Goal: Task Accomplishment & Management: Complete application form

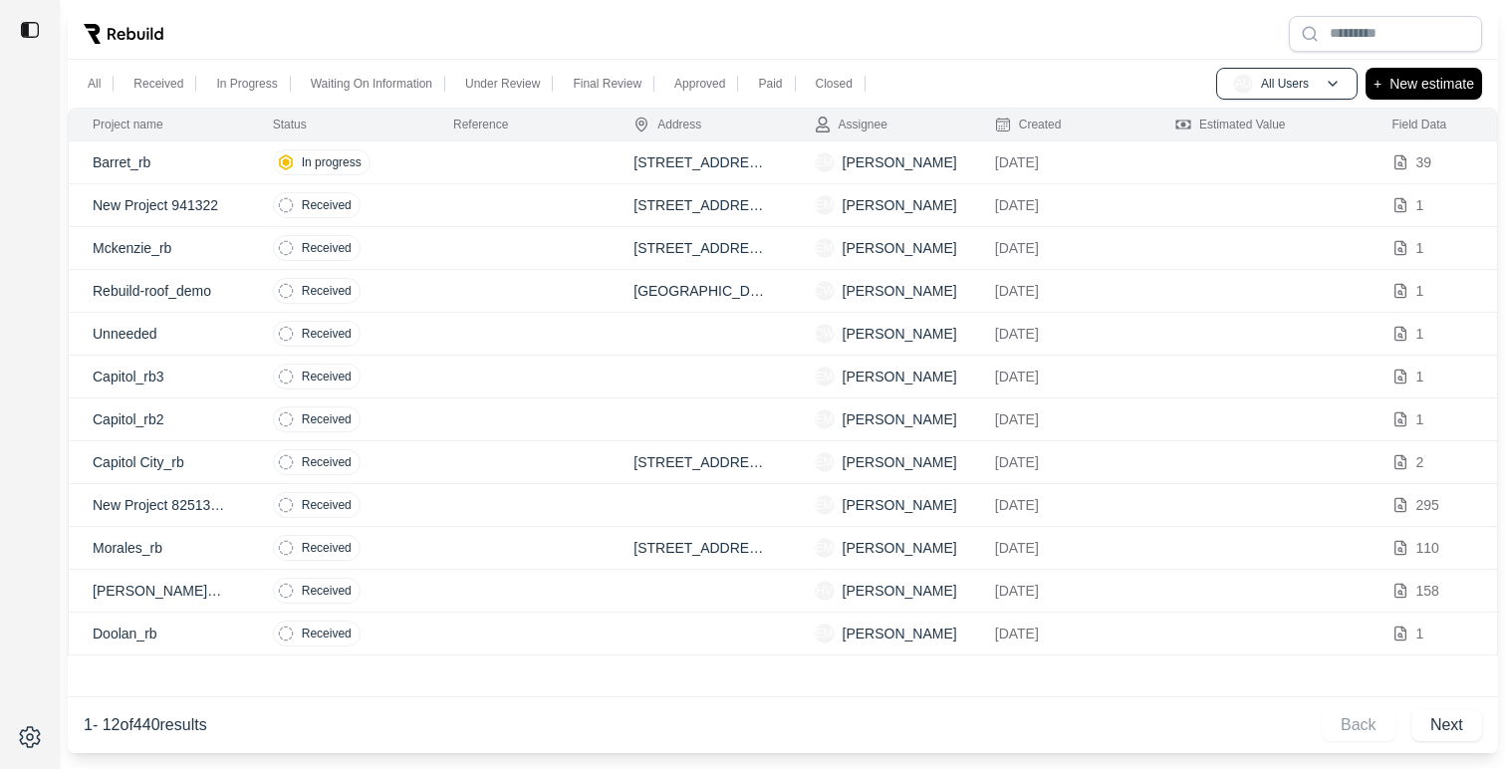
click at [1164, 31] on div at bounding box center [783, 34] width 1430 height 52
click at [1429, 92] on p "New estimate" at bounding box center [1431, 84] width 85 height 24
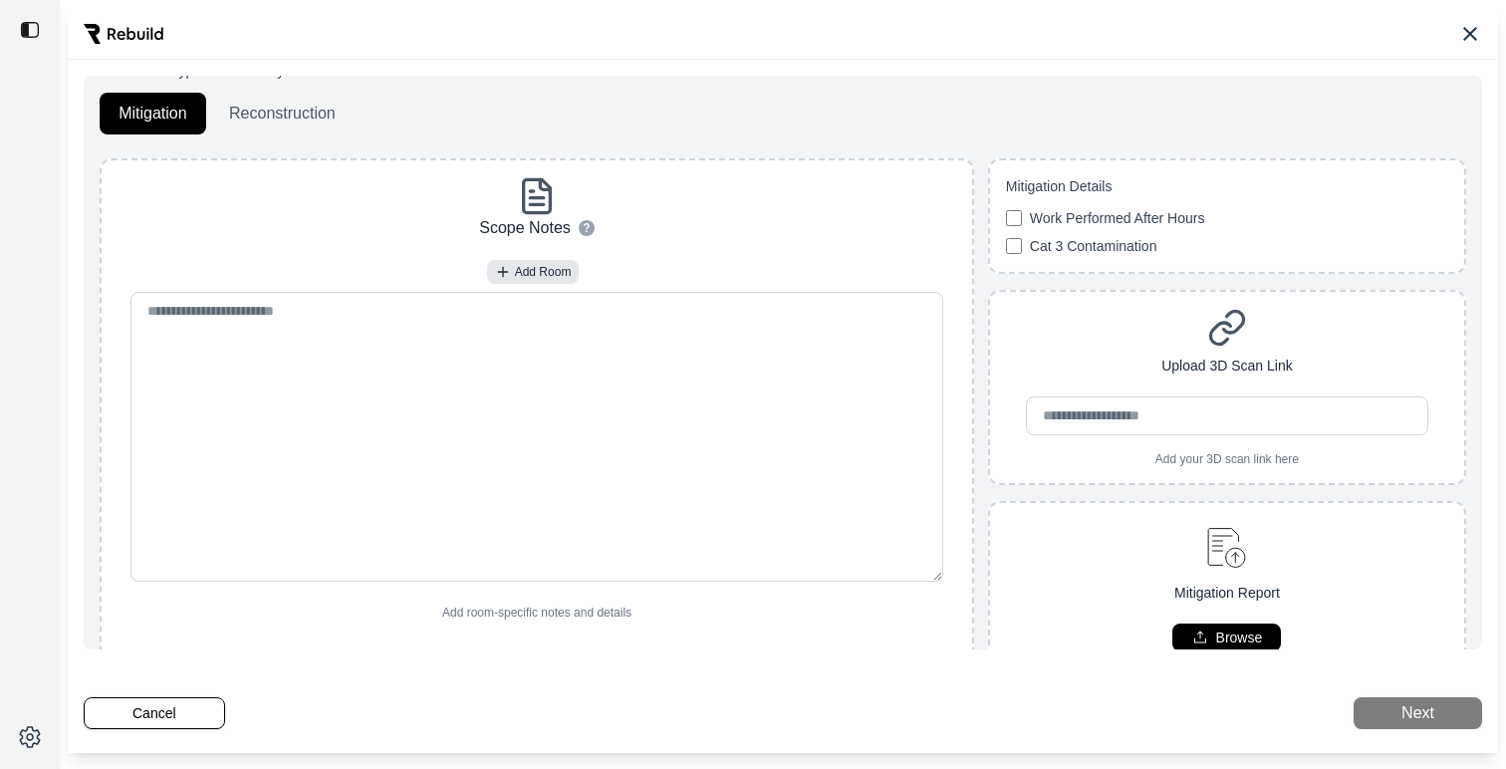
scroll to position [39, 0]
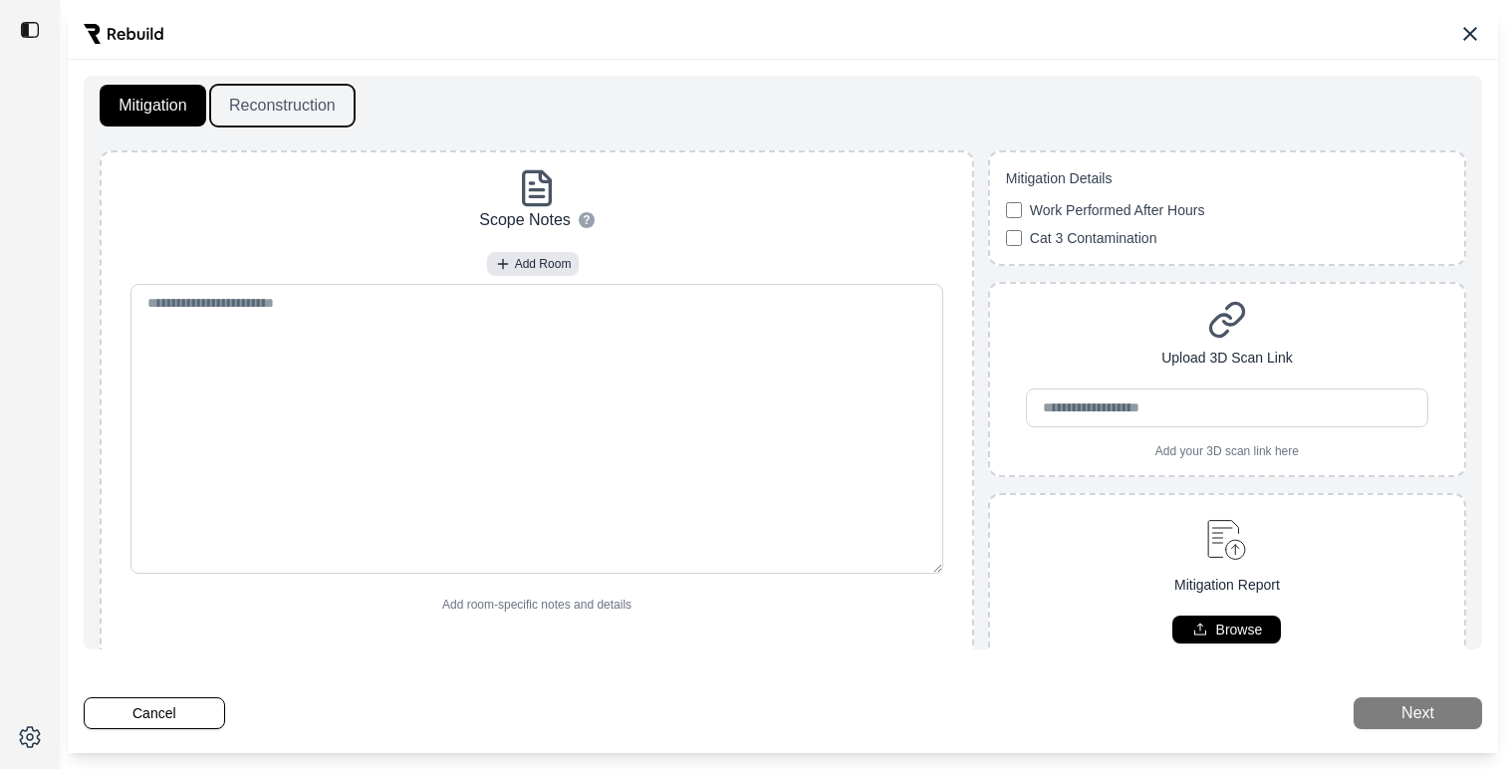
click at [256, 96] on button "Reconstruction" at bounding box center [282, 106] width 144 height 42
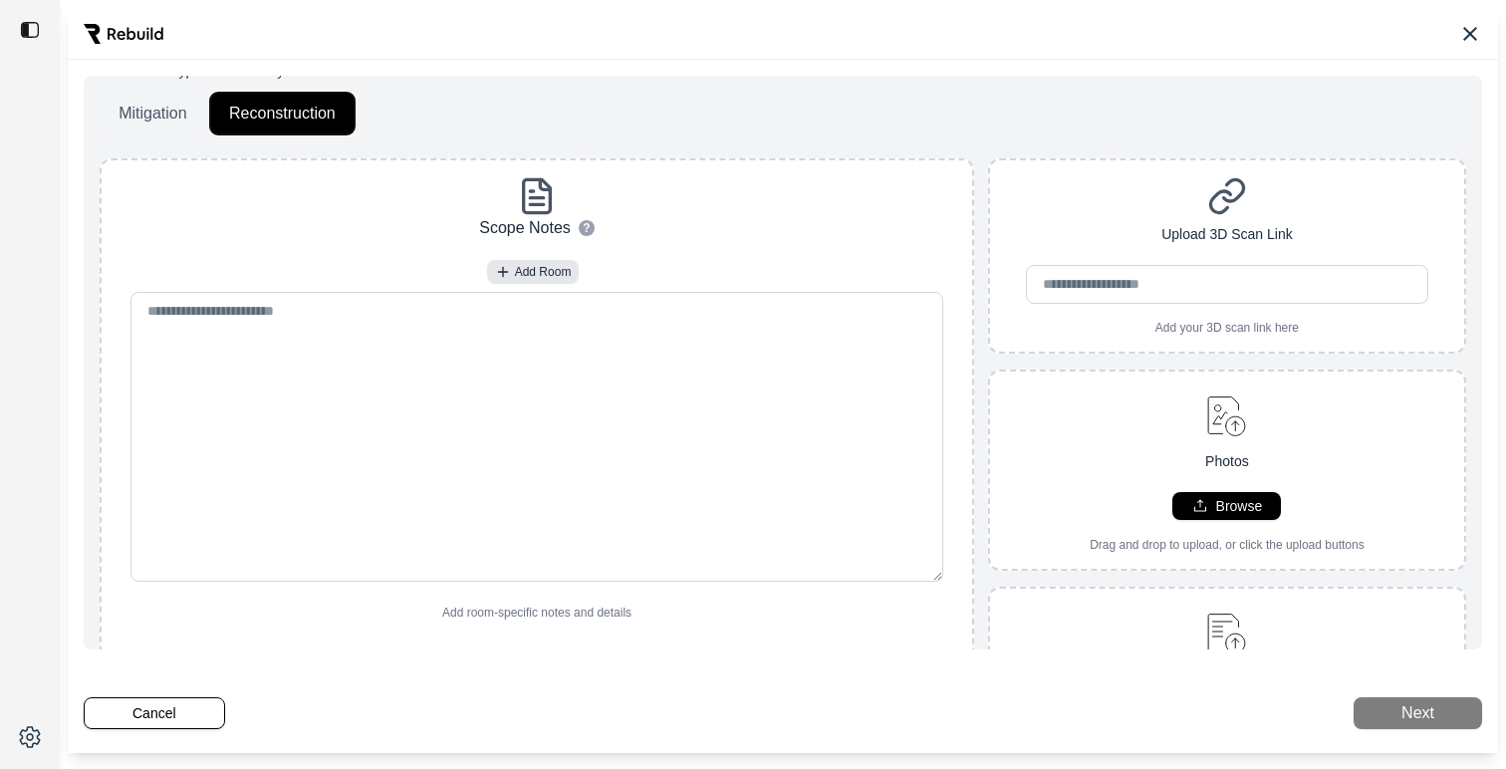
scroll to position [22, 0]
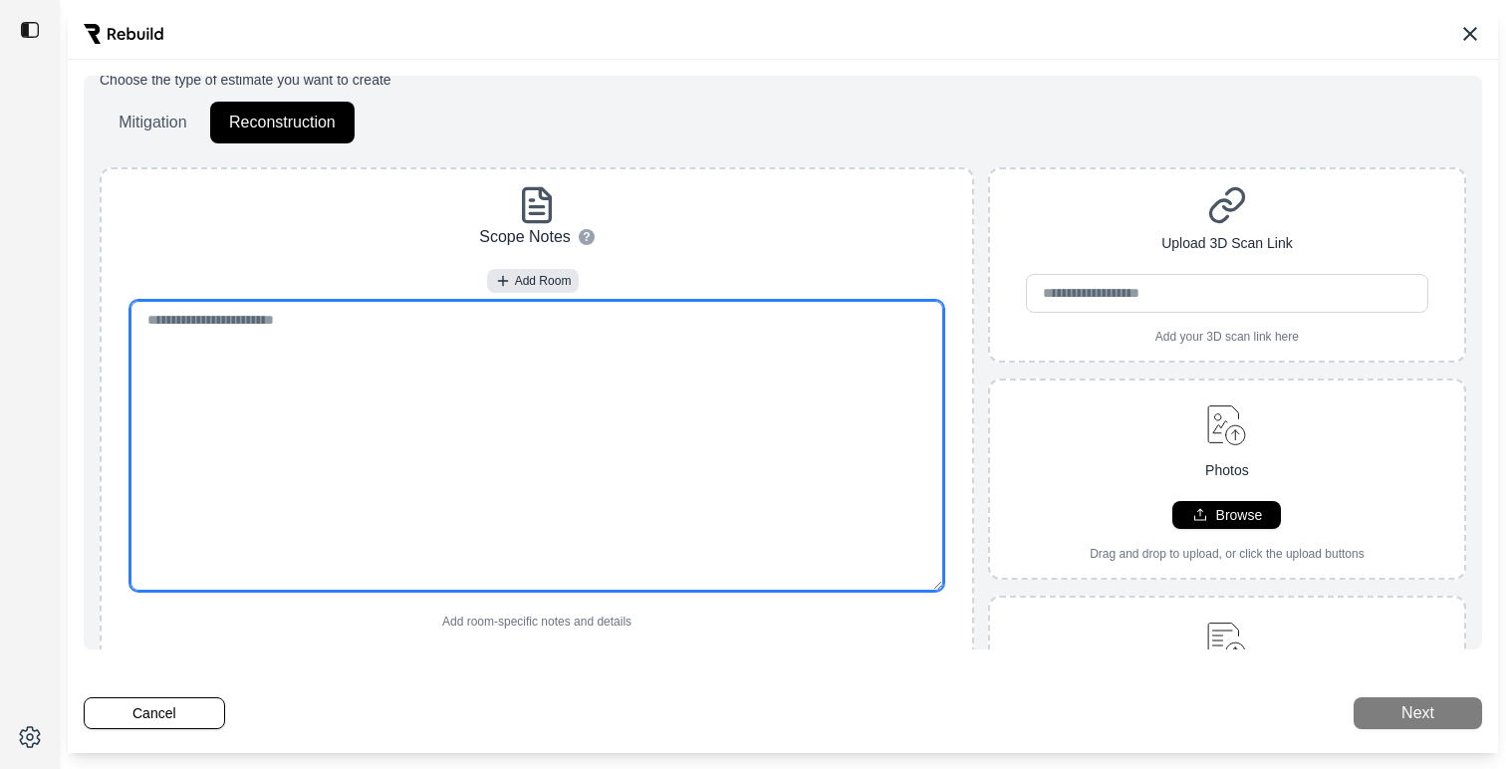
click at [499, 402] on textarea at bounding box center [536, 446] width 812 height 290
click at [179, 110] on button "Mitigation" at bounding box center [153, 123] width 107 height 42
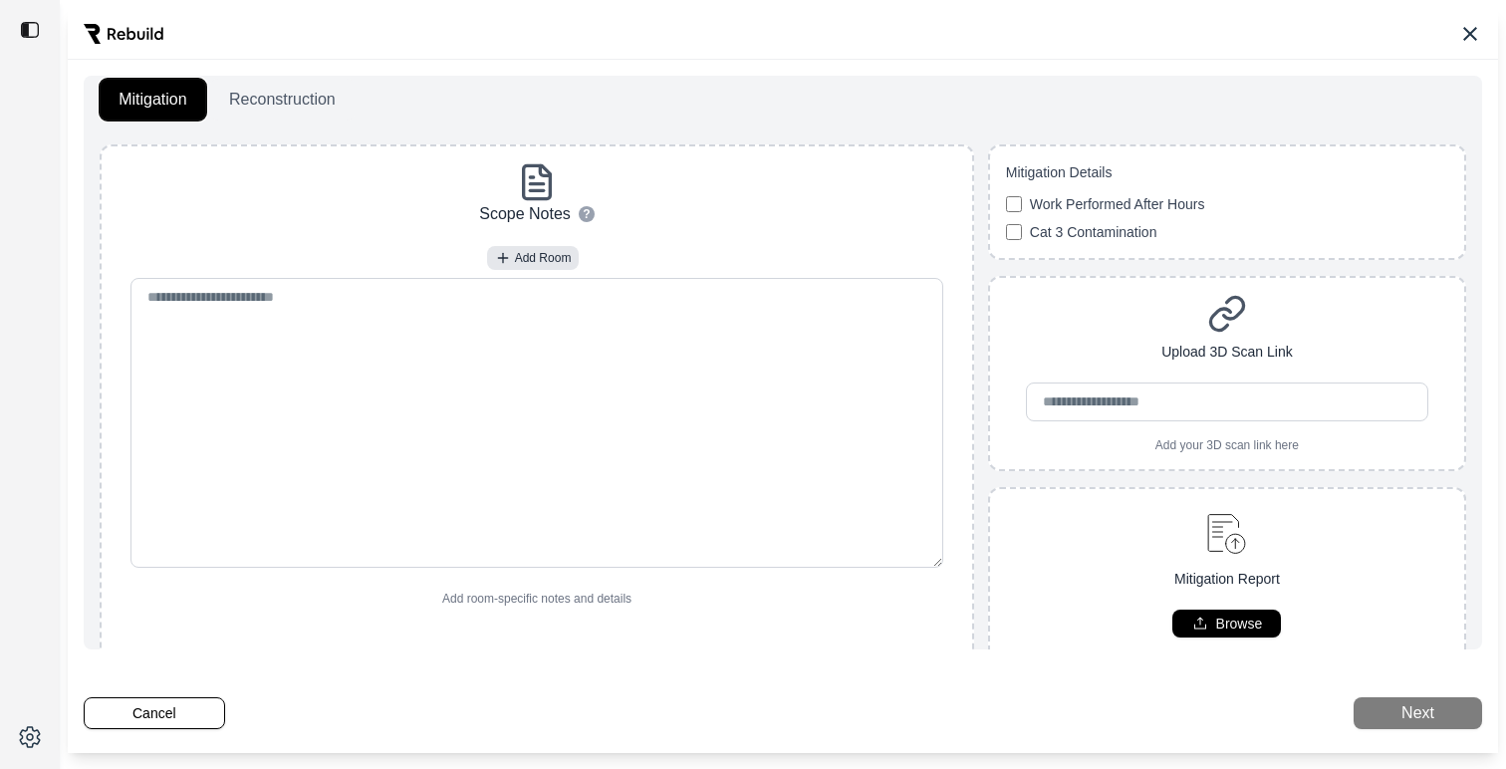
scroll to position [0, 0]
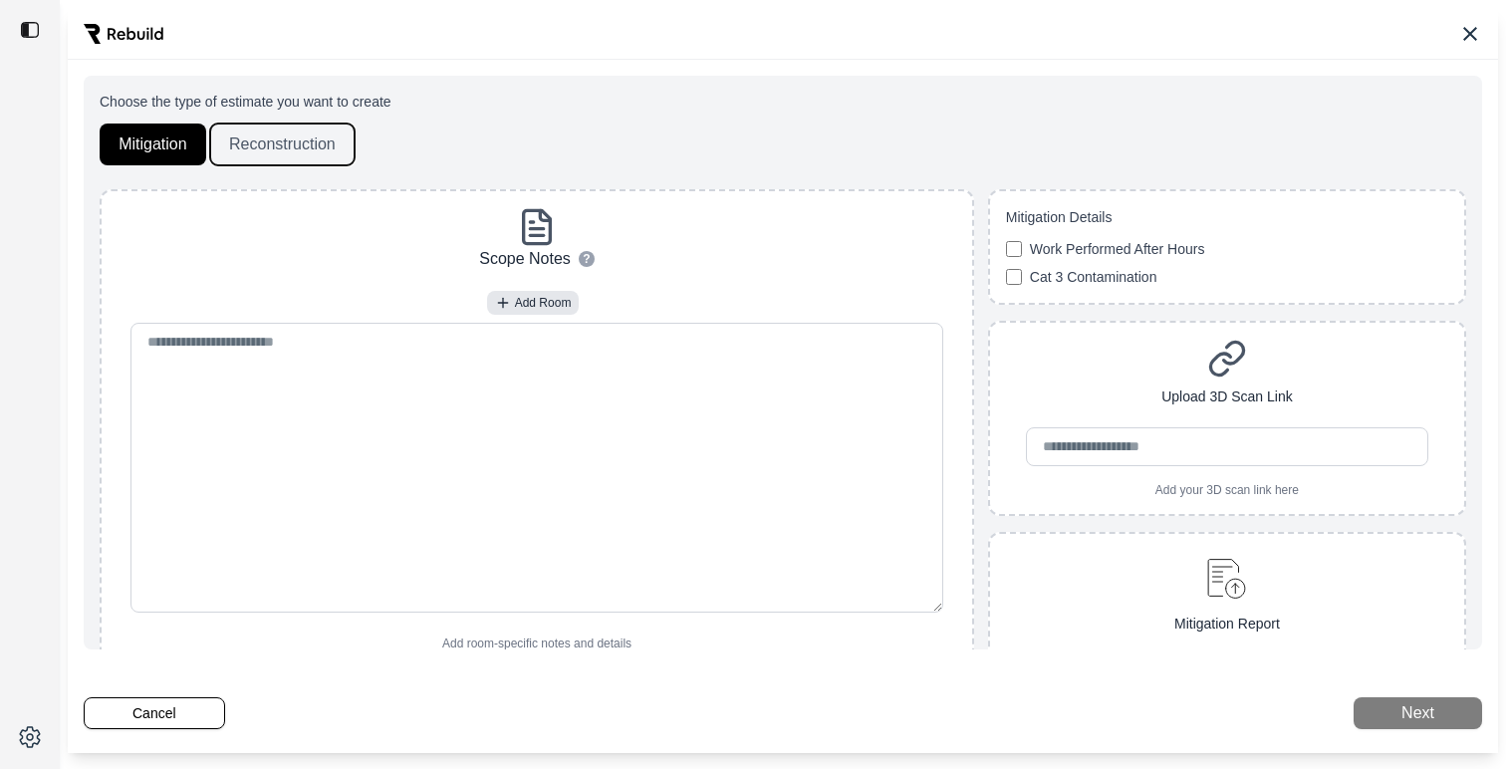
click at [293, 144] on button "Reconstruction" at bounding box center [282, 145] width 144 height 42
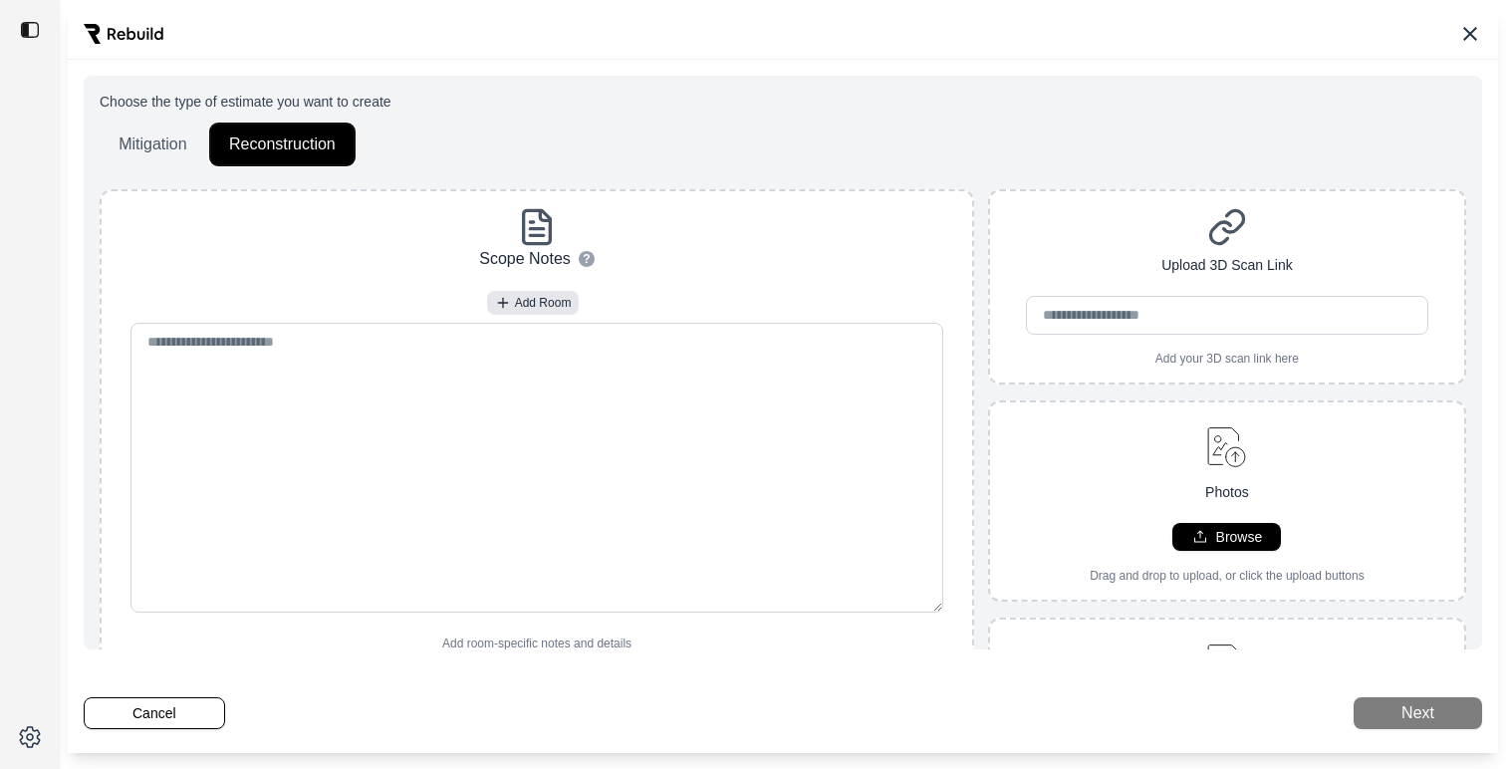
click at [496, 481] on textarea at bounding box center [536, 468] width 812 height 290
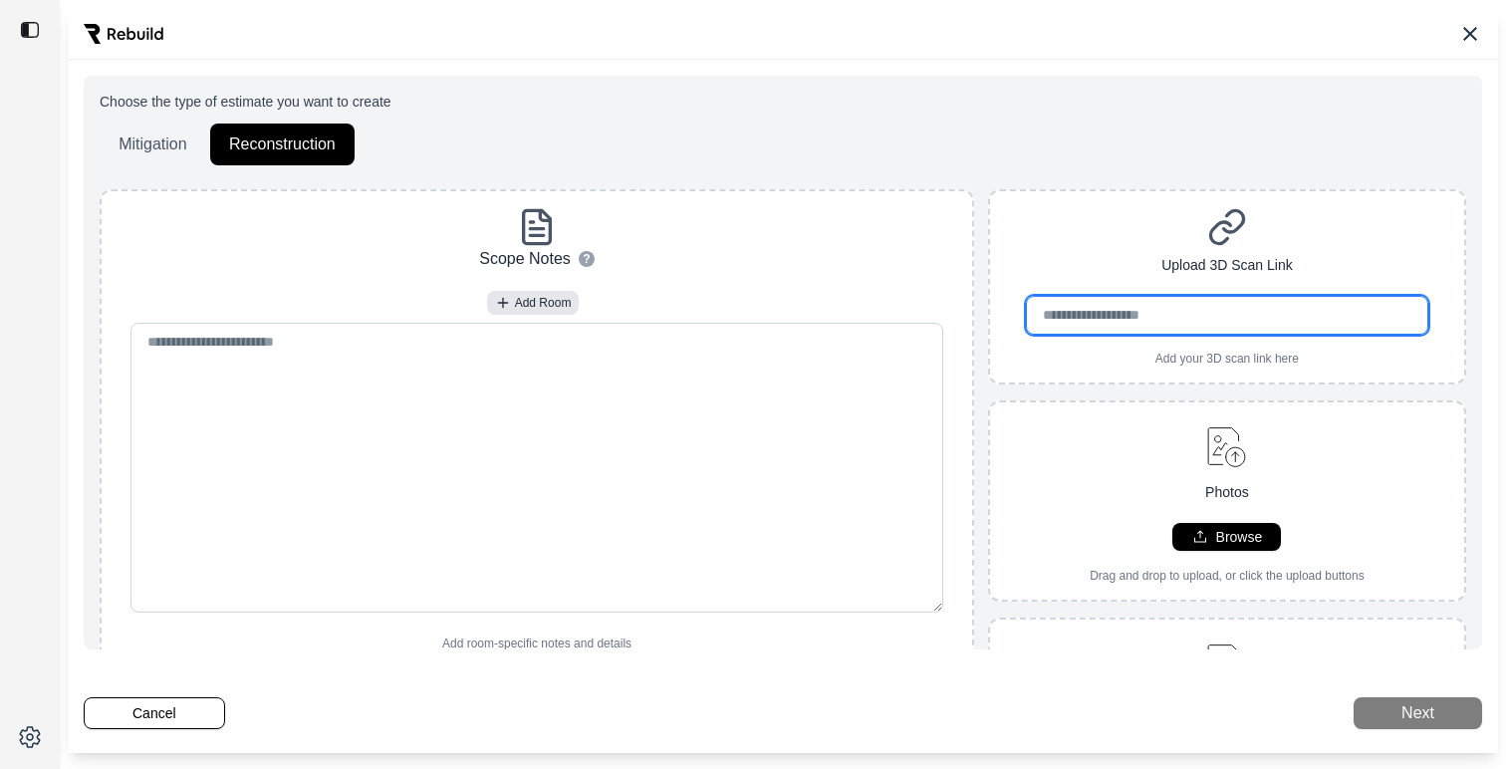
click at [1069, 303] on input "url" at bounding box center [1227, 315] width 403 height 39
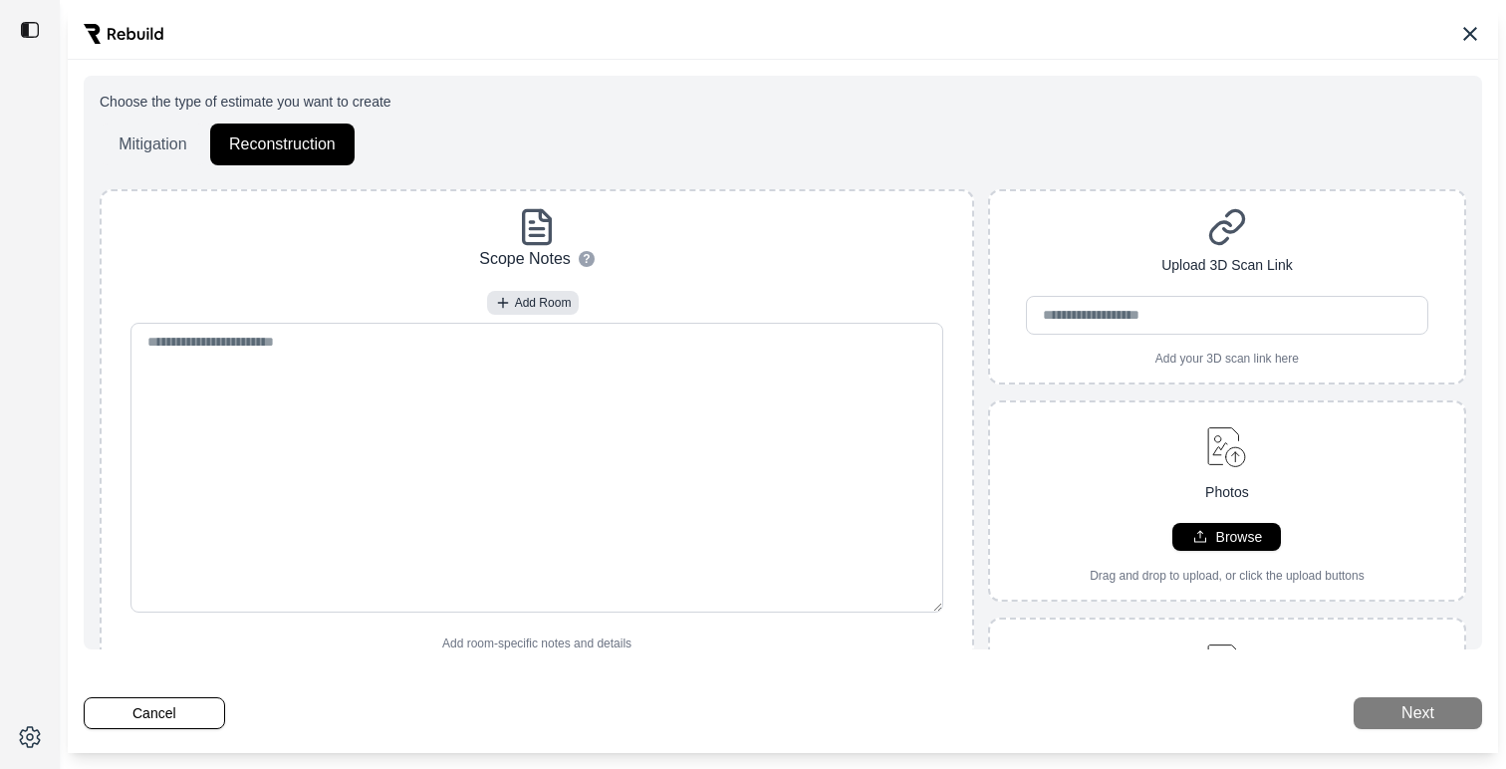
click at [1091, 252] on div "Upload 3D Scan Link Add your 3D scan link here" at bounding box center [1227, 286] width 474 height 159
click at [167, 700] on button "Cancel" at bounding box center [154, 713] width 141 height 32
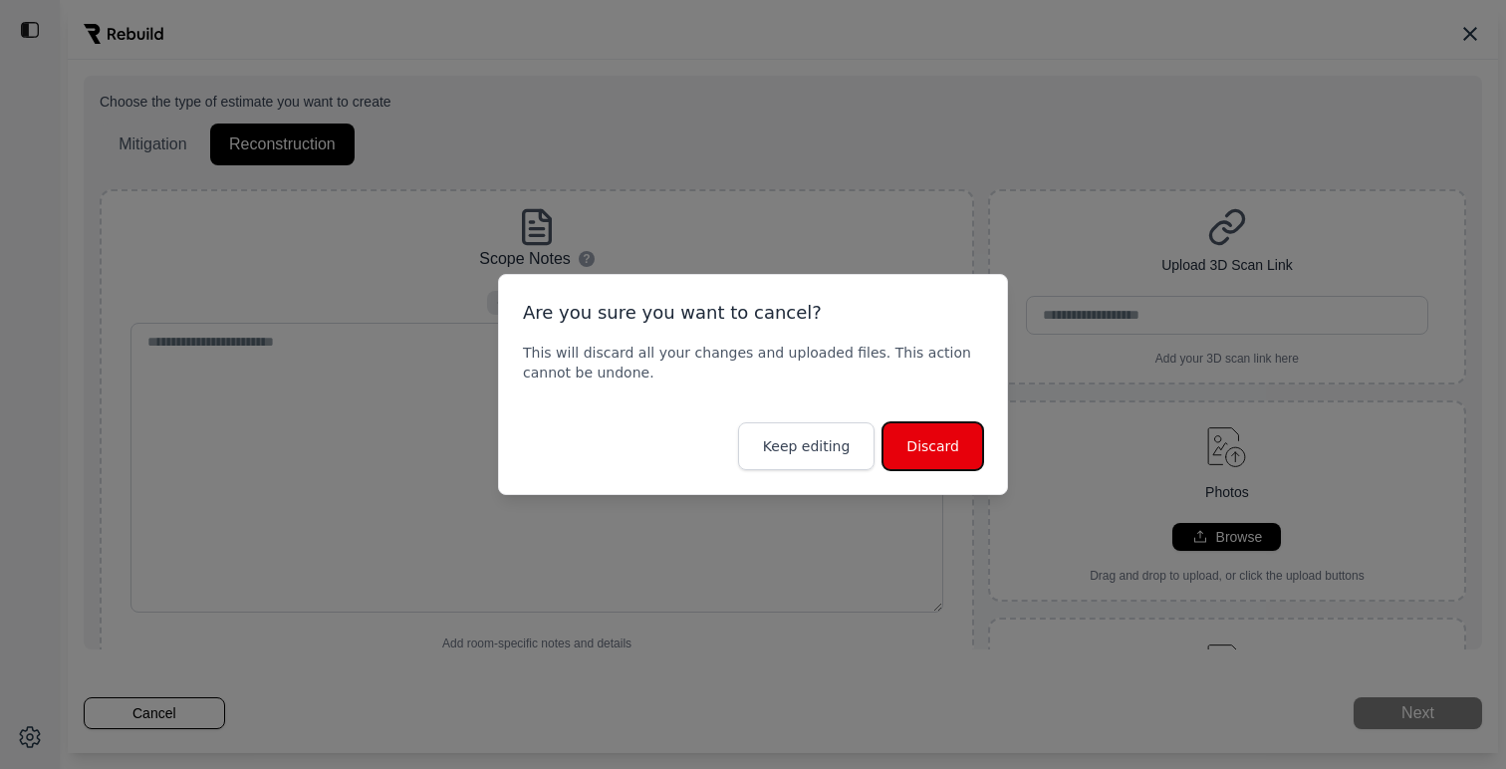
click at [911, 446] on button "Discard" at bounding box center [932, 446] width 101 height 48
